Goal: Navigation & Orientation: Find specific page/section

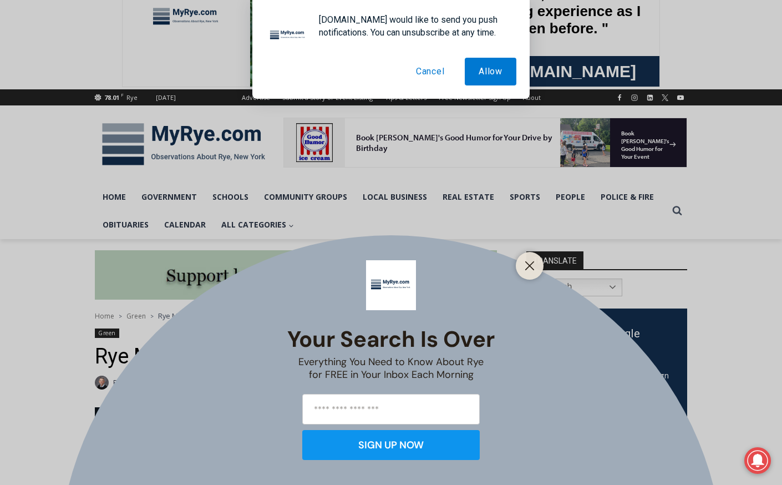
scroll to position [58, 0]
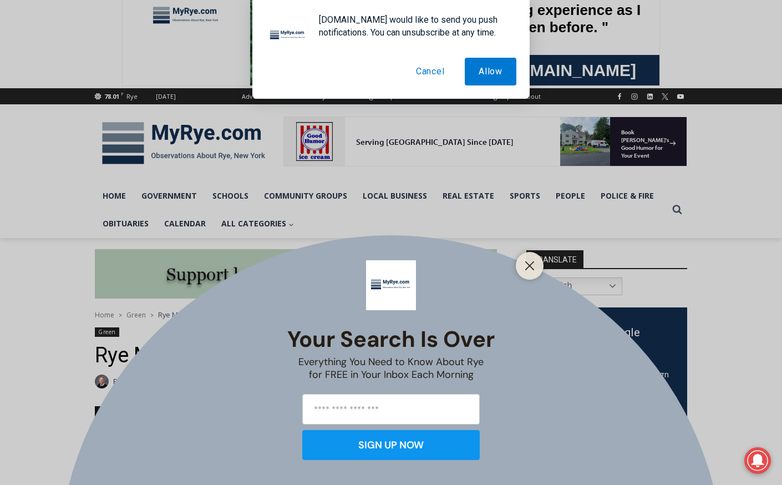
click at [393, 193] on div "Your Search is Over Everything You Need to Know About Rye for FREE in Your Inbo…" at bounding box center [391, 242] width 782 height 485
click at [540, 270] on div at bounding box center [530, 266] width 28 height 28
click at [527, 269] on line "Close" at bounding box center [530, 266] width 8 height 8
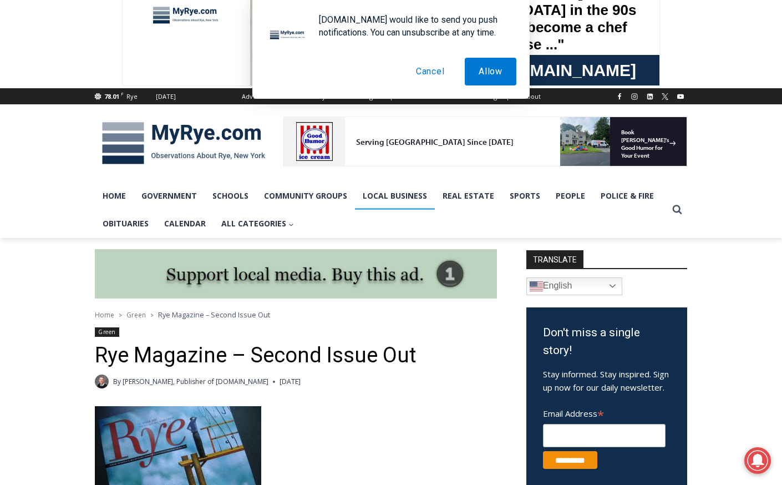
click at [398, 197] on link "Local Business" at bounding box center [395, 196] width 80 height 28
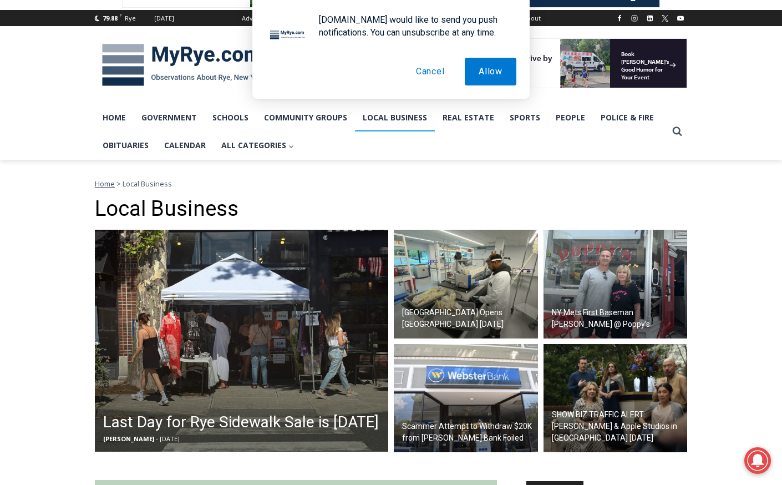
scroll to position [202, 0]
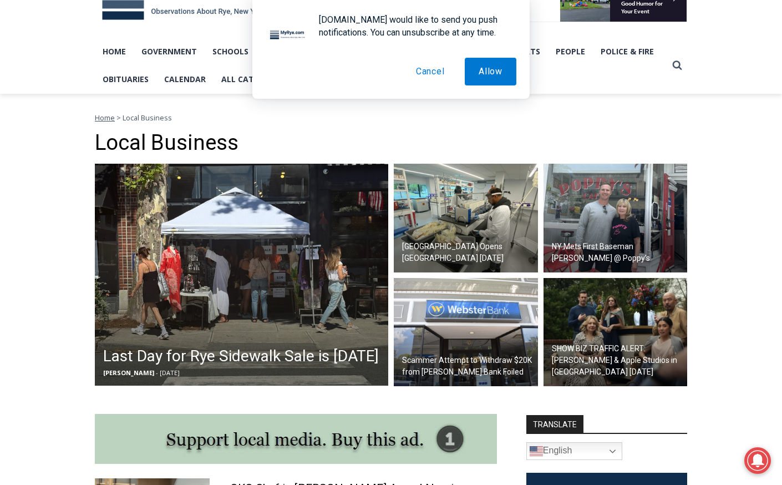
click at [436, 68] on button "Cancel" at bounding box center [430, 72] width 57 height 28
